Goal: Check status: Check status

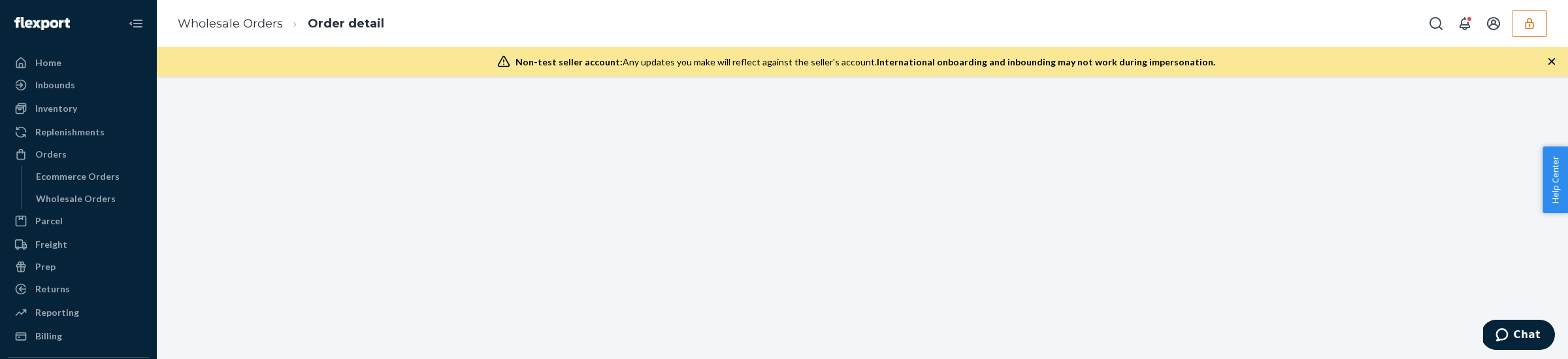
click at [380, 263] on div at bounding box center [863, 217] width 1412 height 282
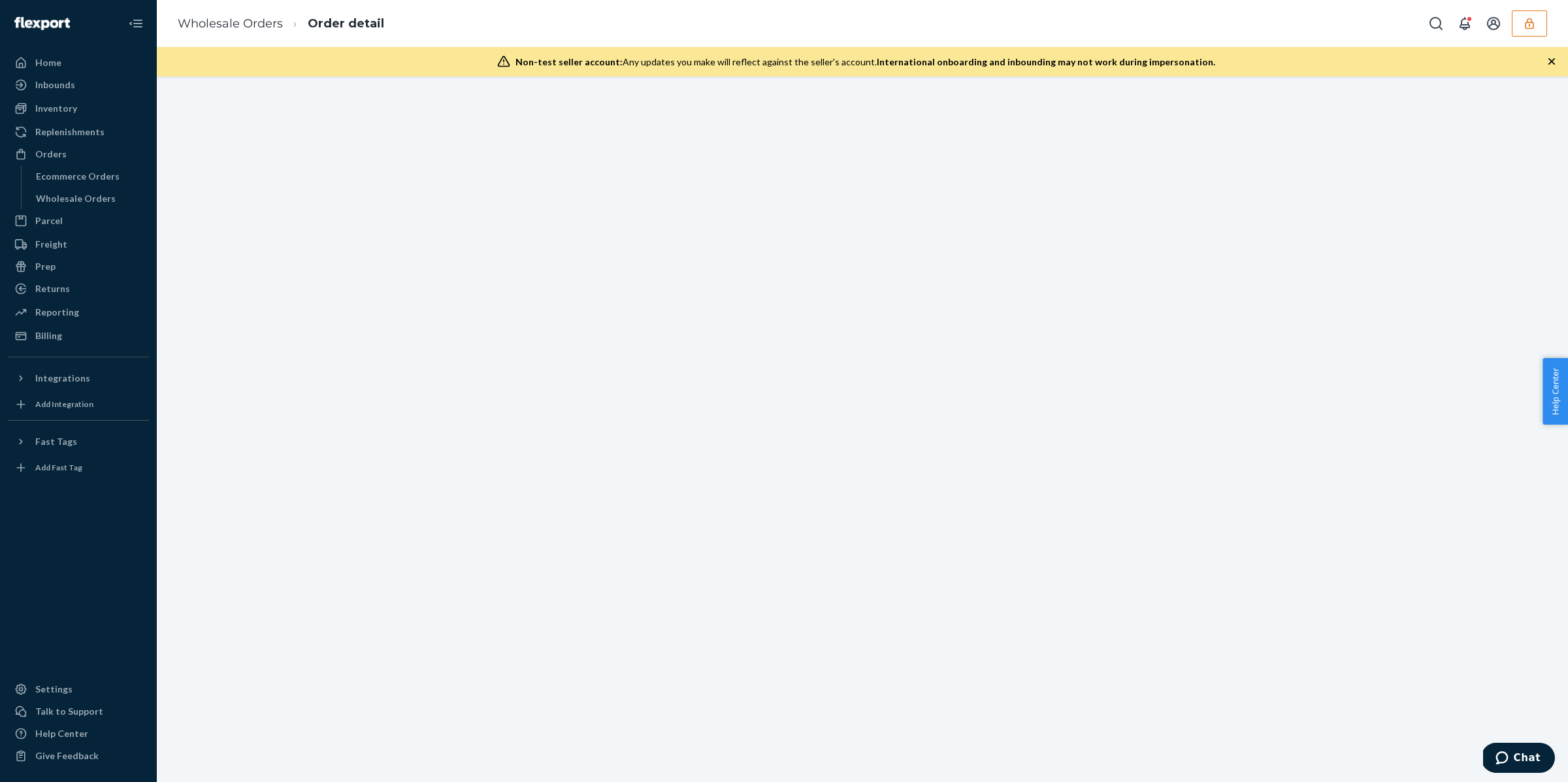
click at [1535, 22] on icon "button" at bounding box center [1529, 24] width 13 height 13
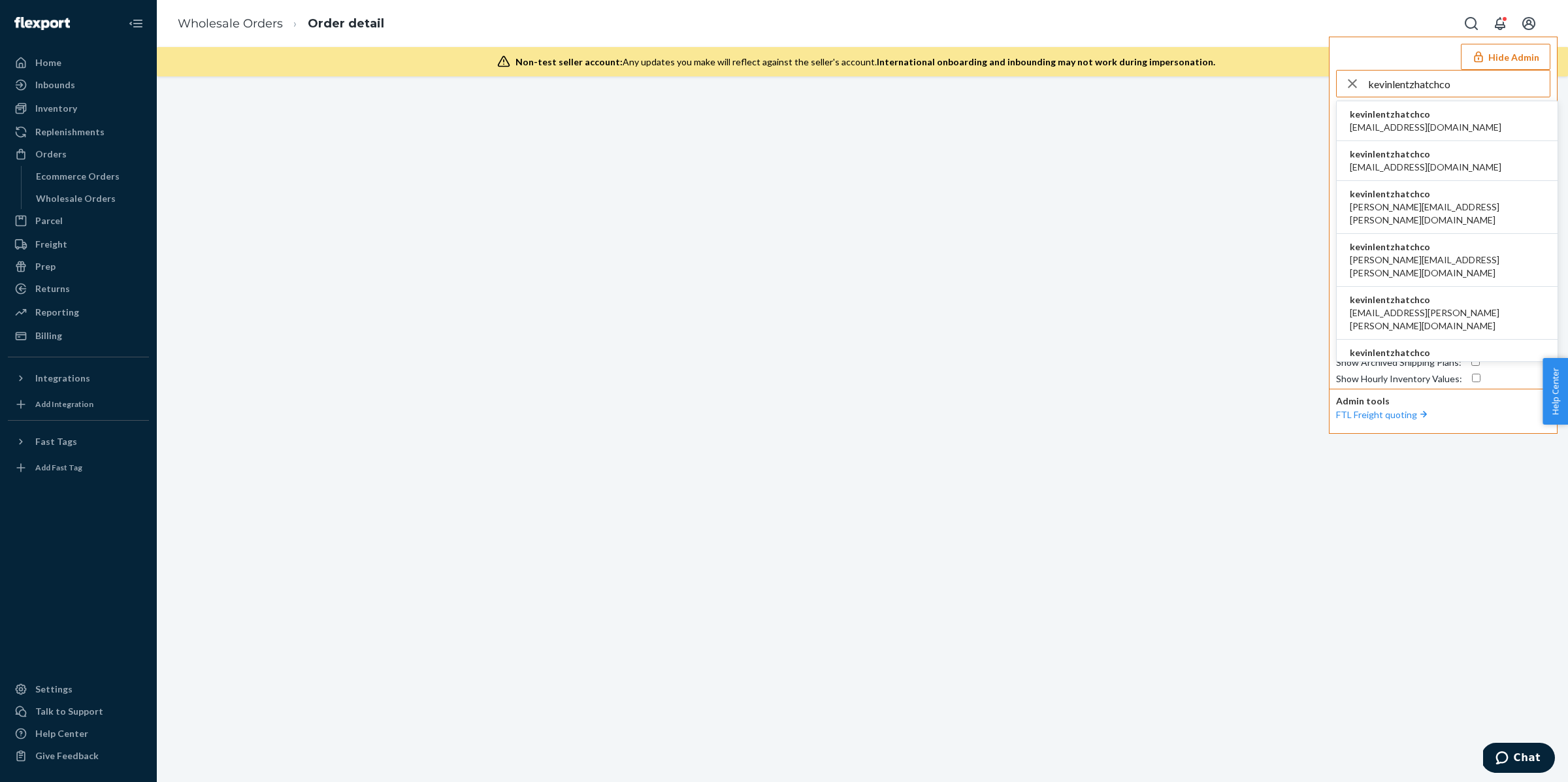
type input "kevinlentzhatchco"
click at [1389, 119] on span "kevinlentzhatchco" at bounding box center [1426, 115] width 152 height 13
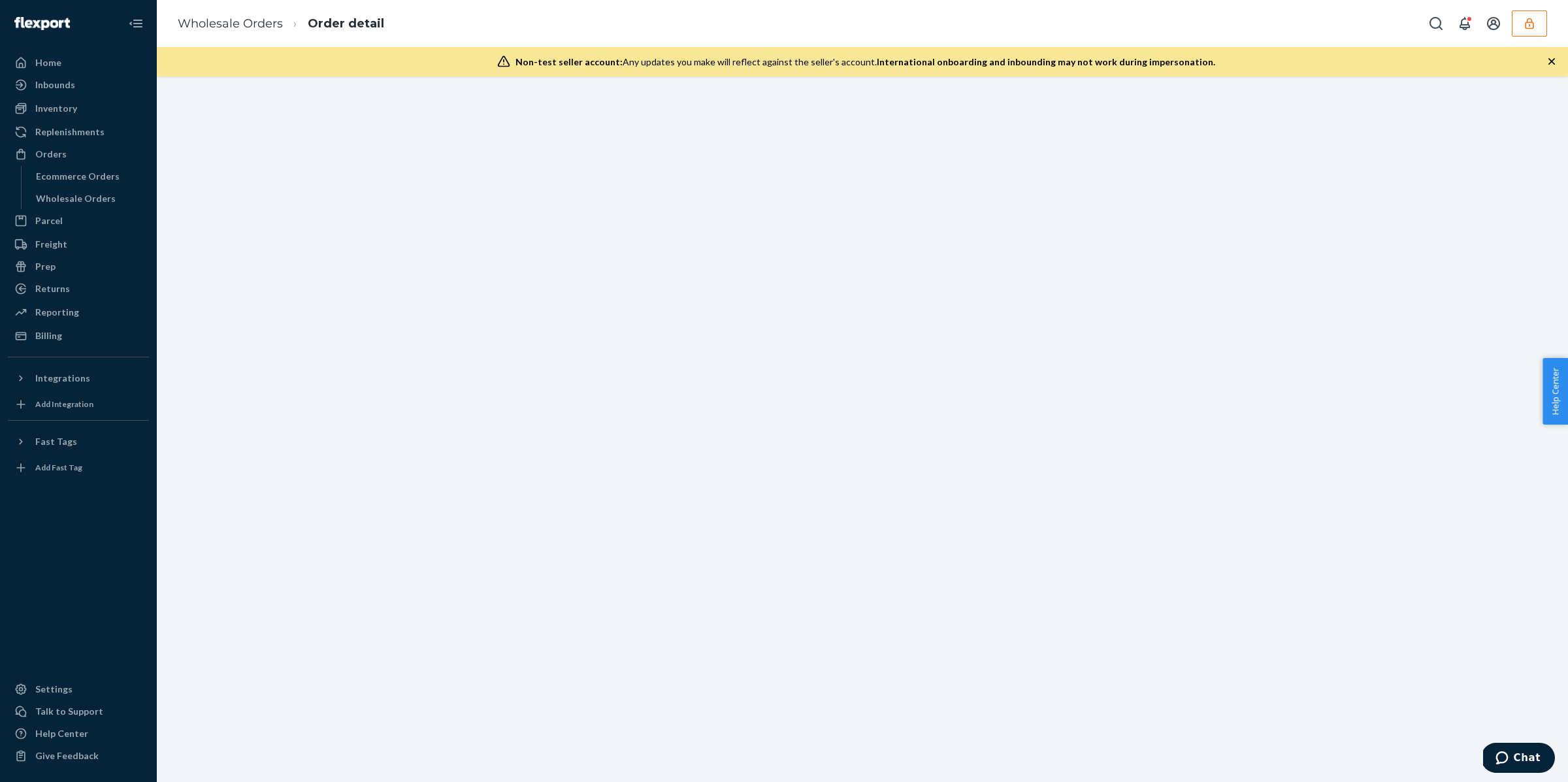
click at [1529, 24] on icon "button" at bounding box center [1529, 23] width 9 height 11
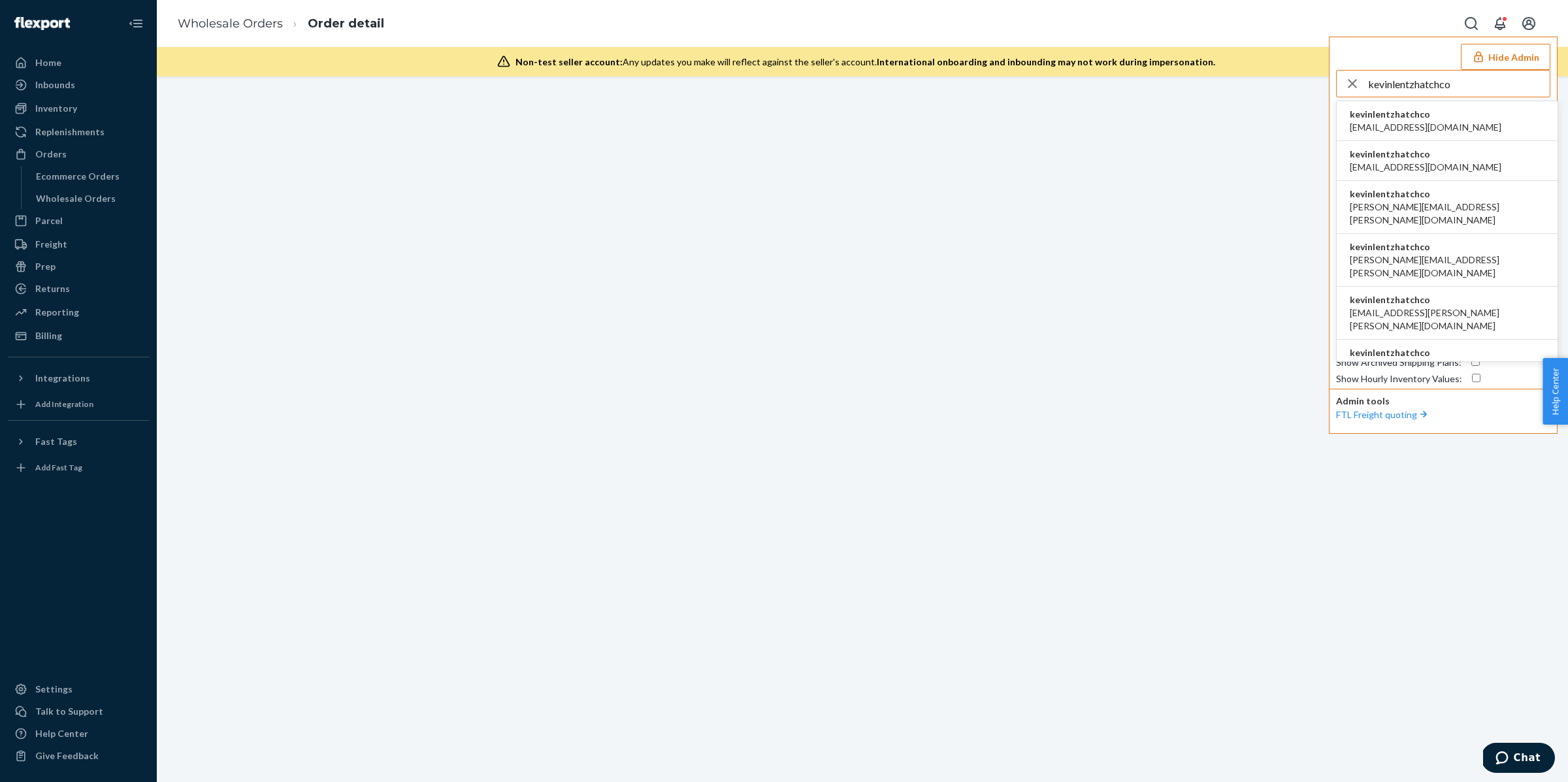
type input "kevinlentzhatchco"
click at [1375, 121] on span "abhi@hatch.co" at bounding box center [1426, 128] width 152 height 13
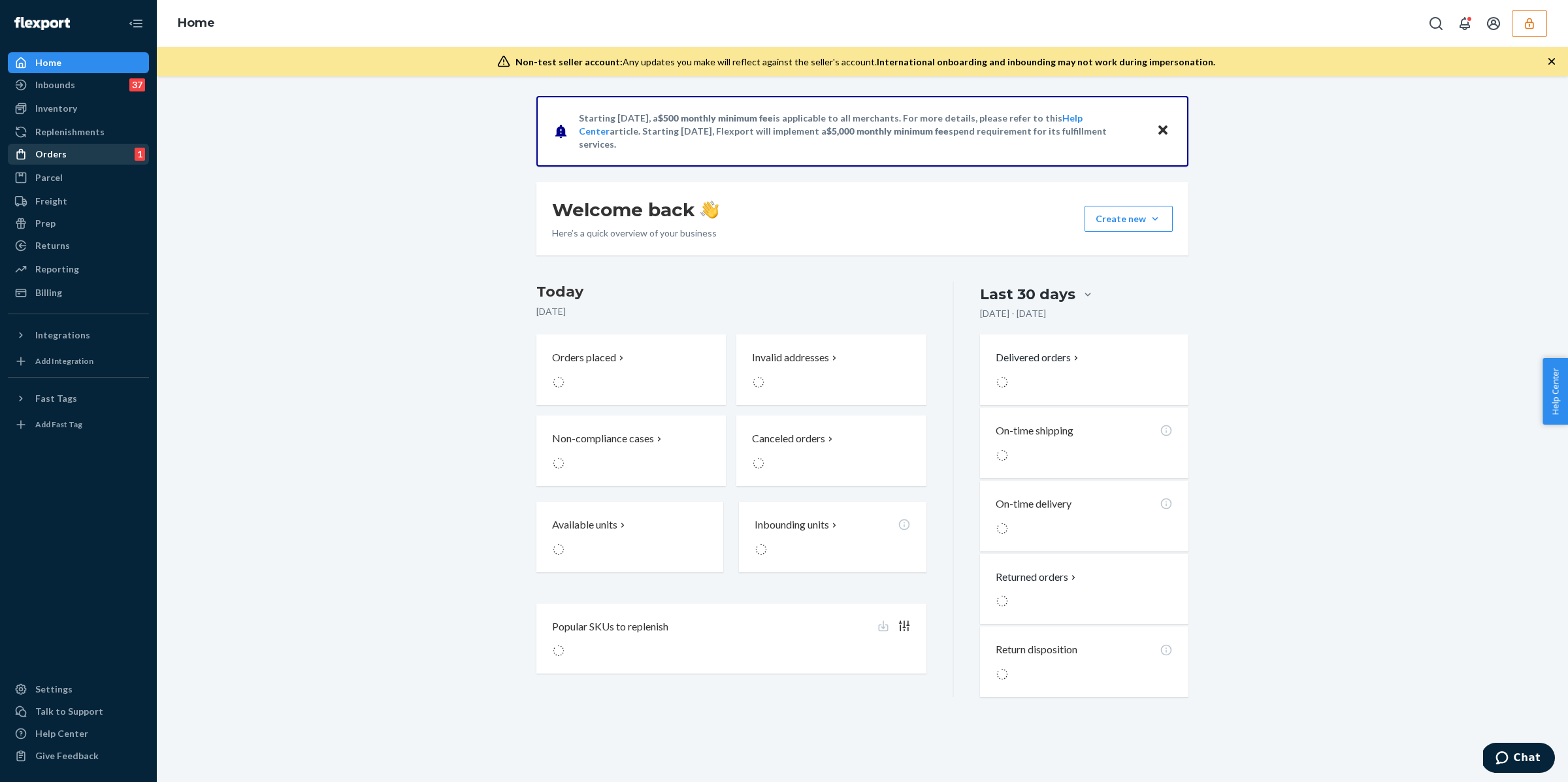
click at [50, 155] on div "Orders" at bounding box center [51, 154] width 31 height 13
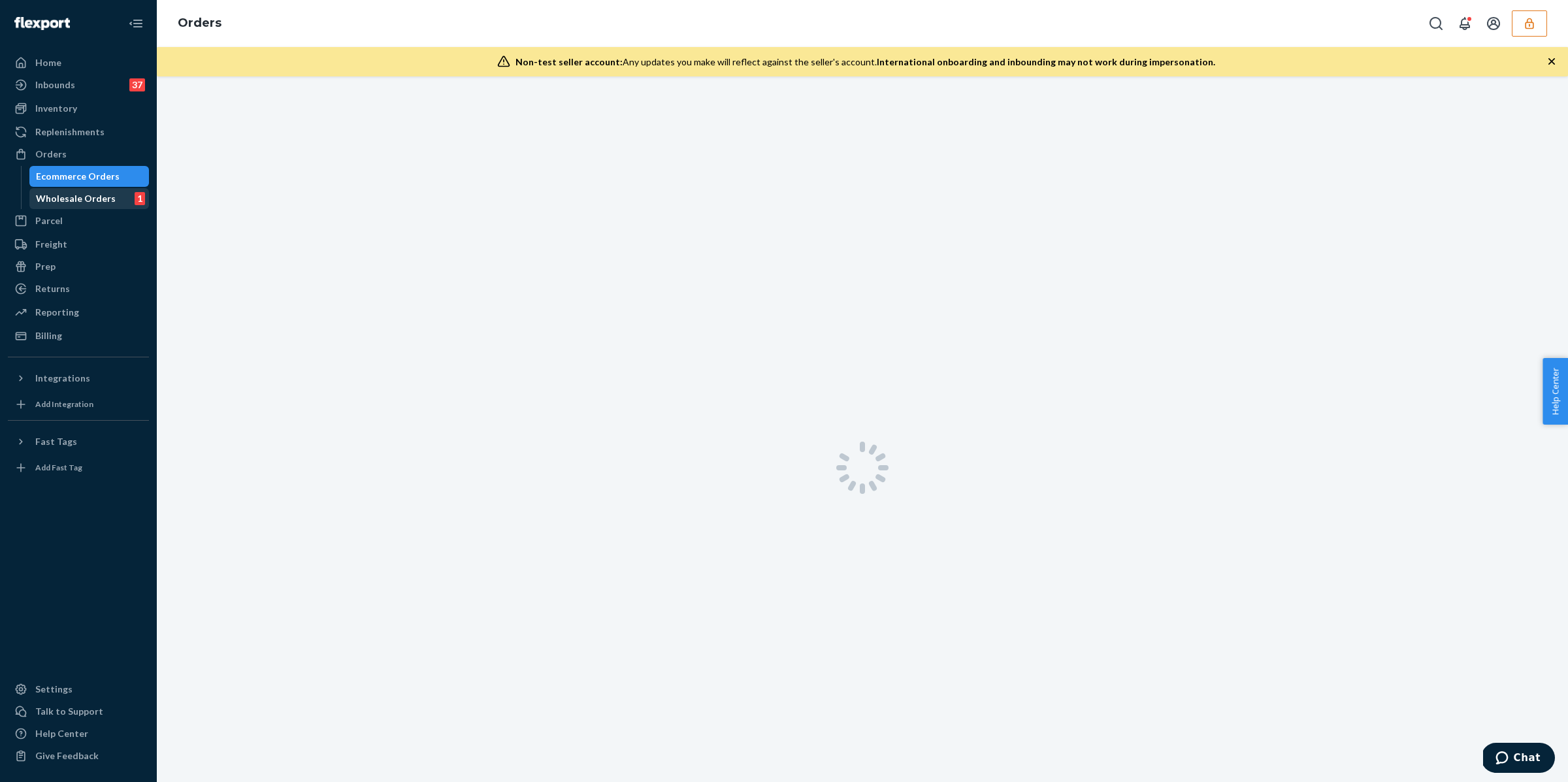
click at [72, 205] on div "Wholesale Orders" at bounding box center [76, 199] width 80 height 13
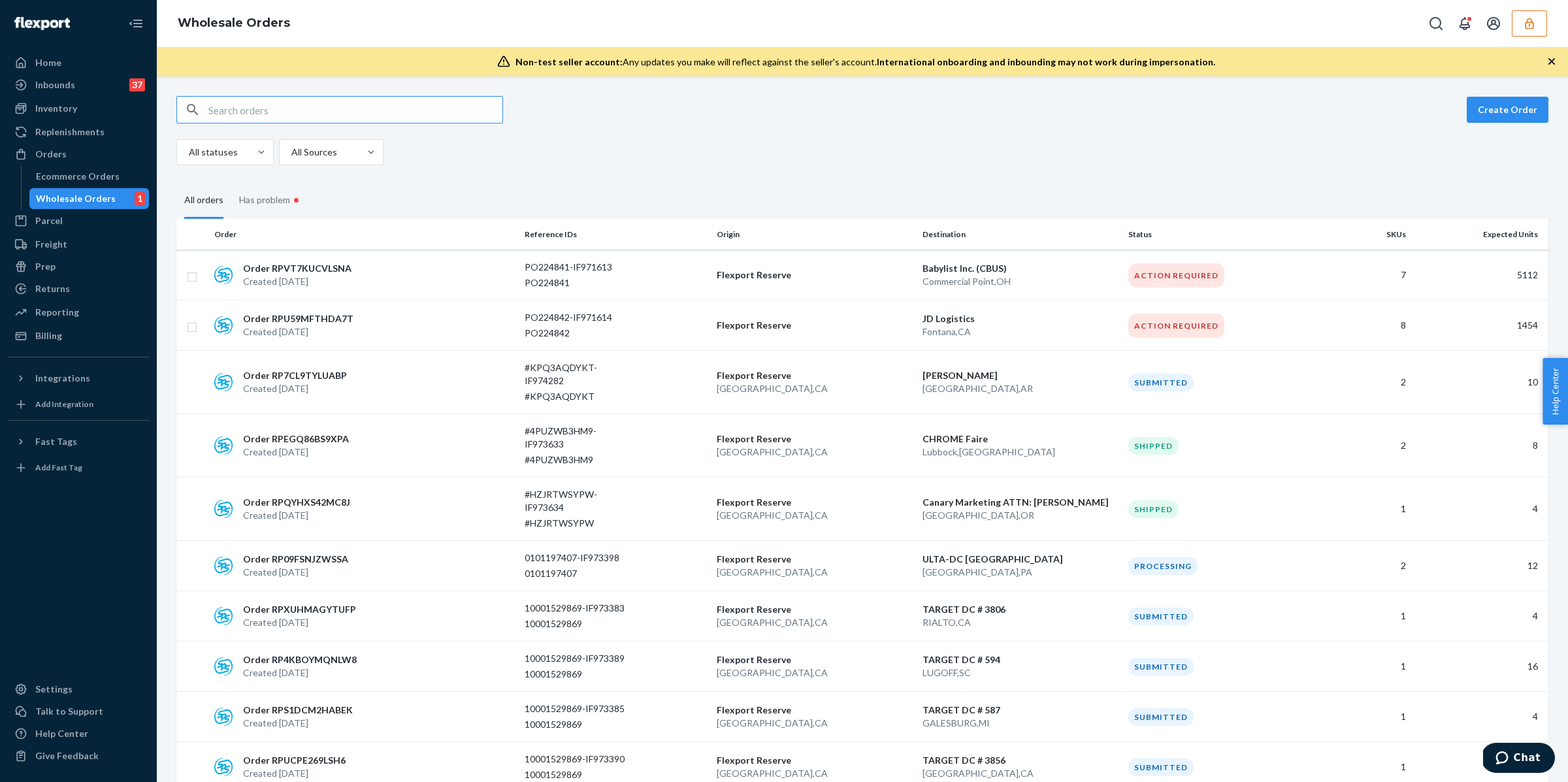
click at [319, 109] on input "text" at bounding box center [355, 110] width 294 height 26
type input "RPU59MFTHDA7T"
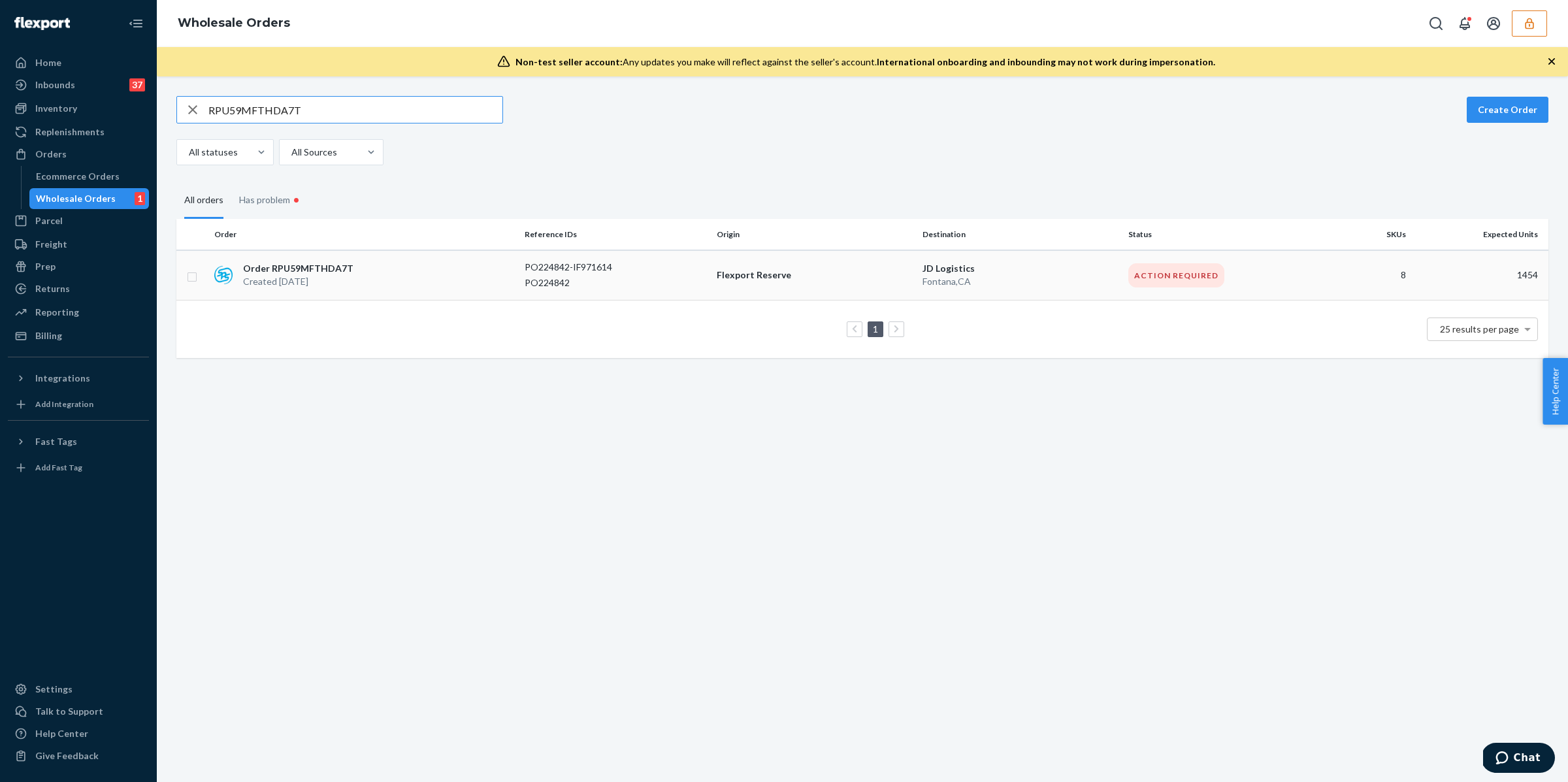
click at [307, 268] on p "Order RPU59MFTHDA7T" at bounding box center [298, 268] width 111 height 13
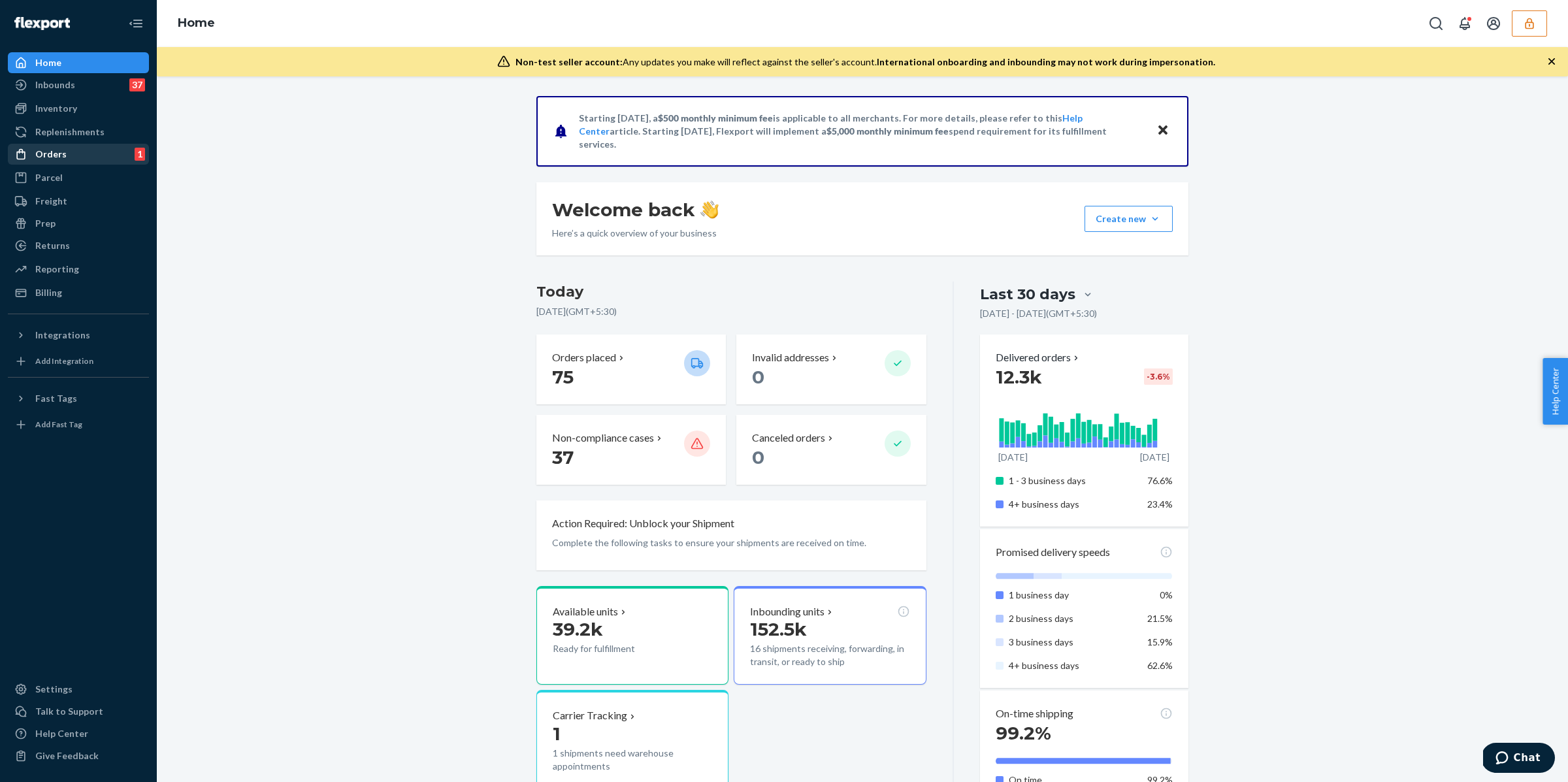
click at [58, 152] on div "Orders" at bounding box center [51, 154] width 31 height 13
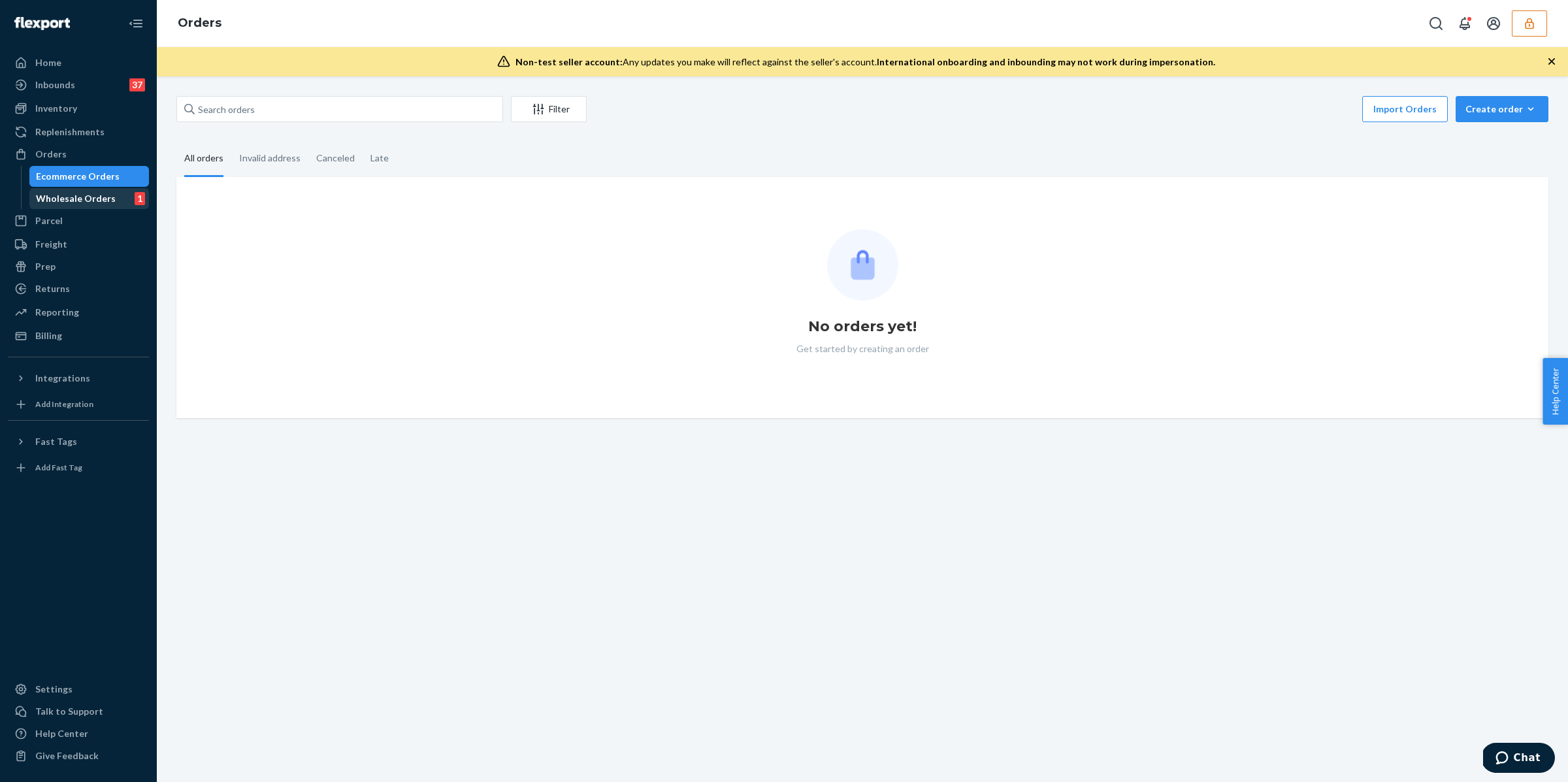
click at [105, 208] on link "Wholesale Orders 1" at bounding box center [90, 199] width 120 height 21
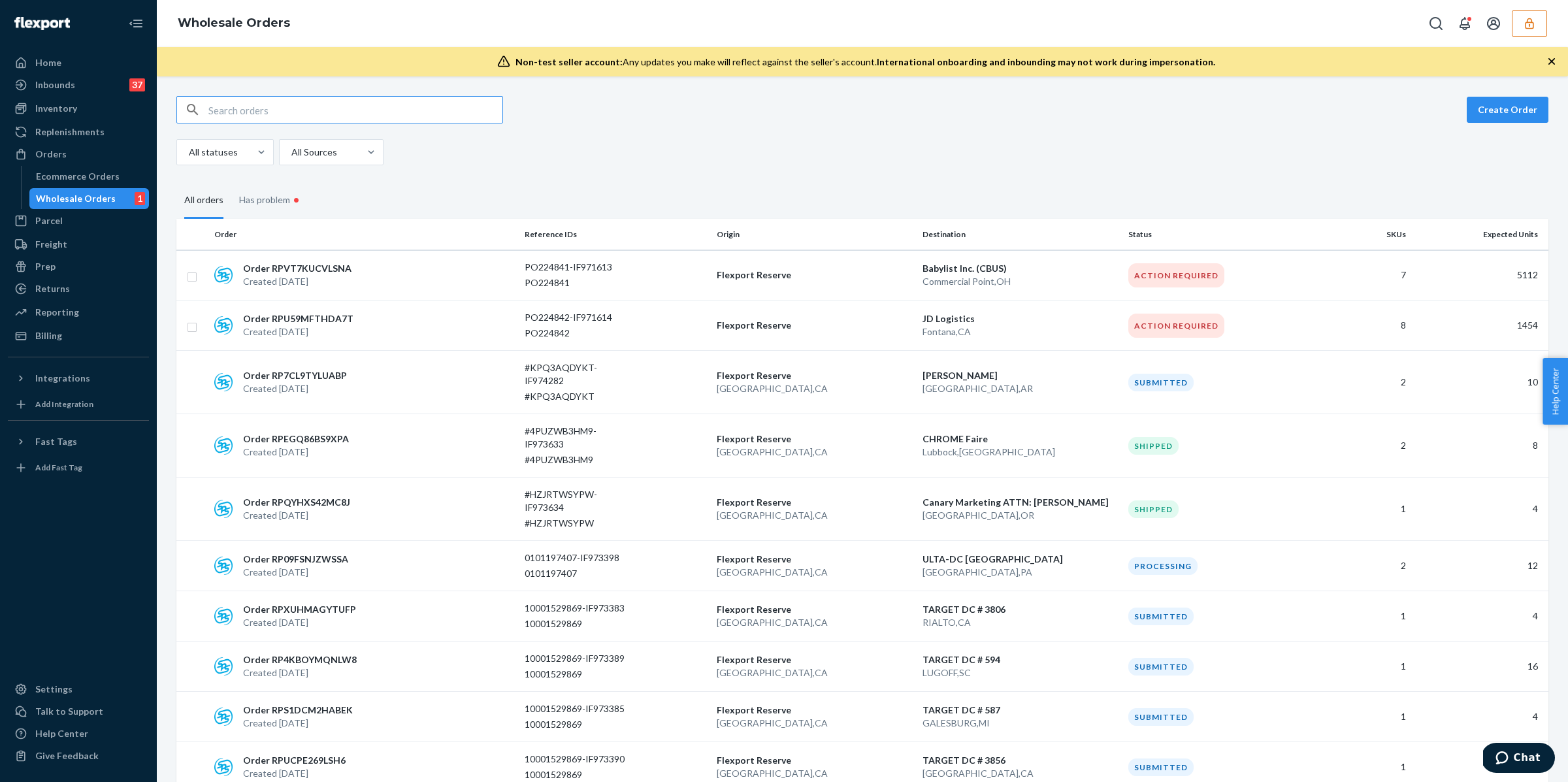
click at [304, 105] on input "text" at bounding box center [355, 110] width 294 height 26
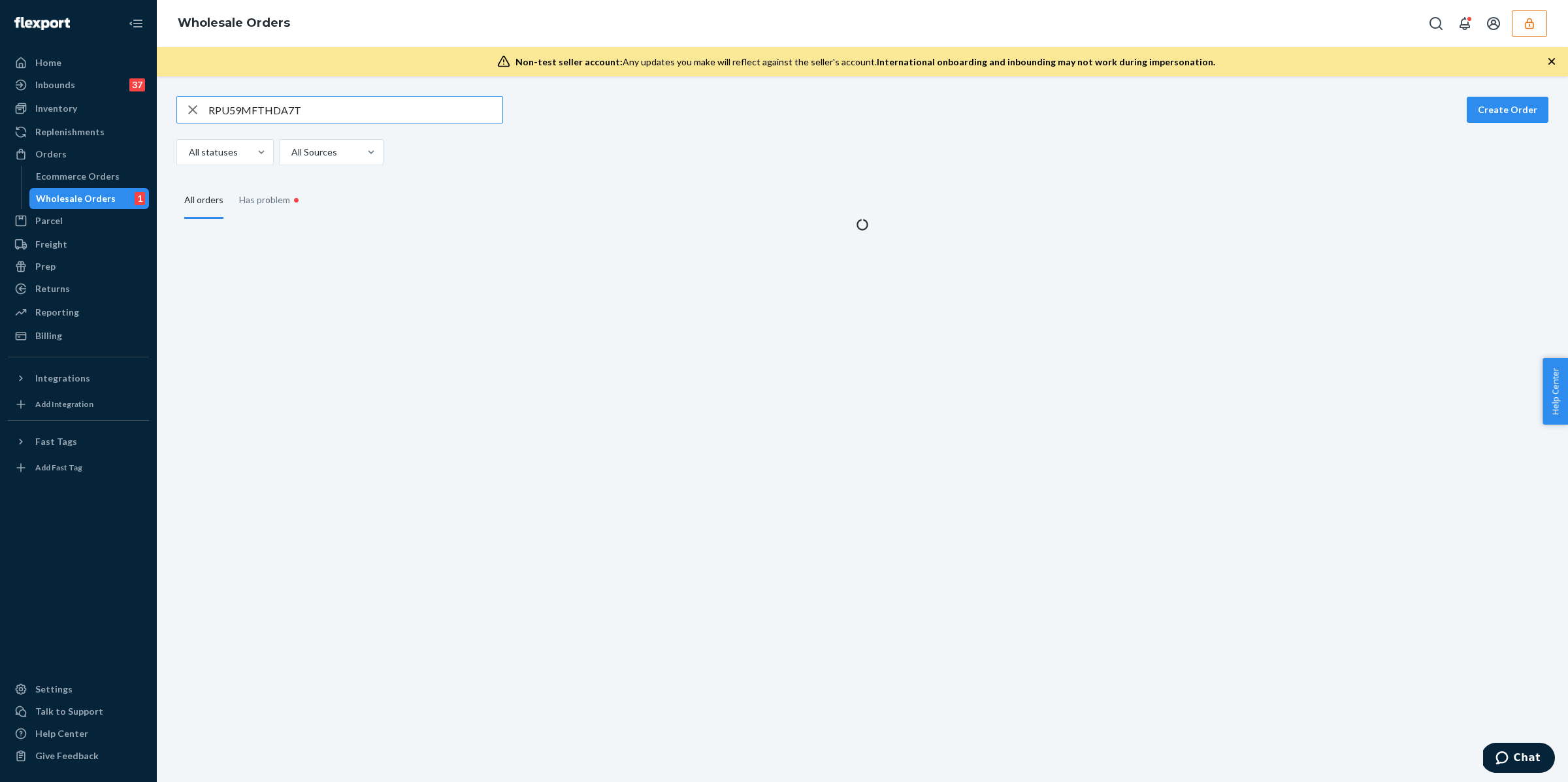
type input "RPU59MFTHDA7T"
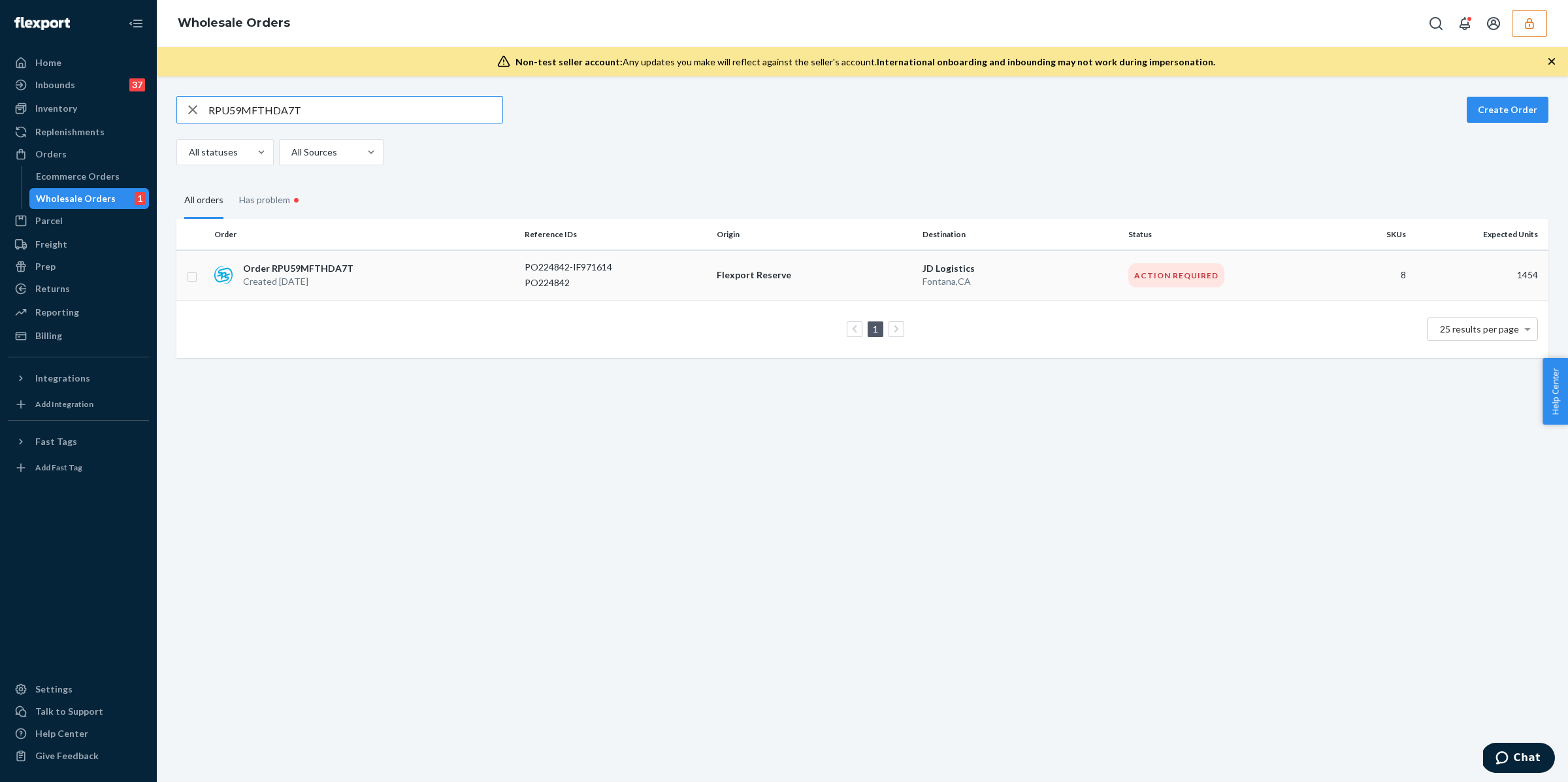
click at [634, 283] on div "PO224842" at bounding box center [616, 283] width 182 height 13
